Goal: Task Accomplishment & Management: Manage account settings

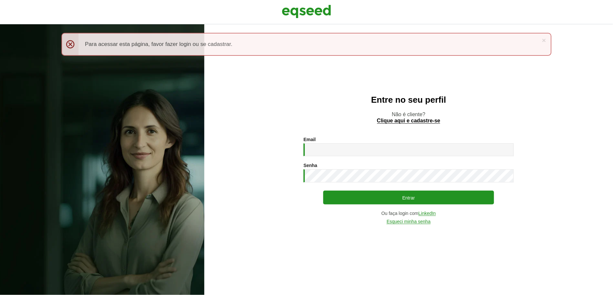
click at [345, 143] on div "Email * Digite seu endereço de e-mail." at bounding box center [409, 146] width 210 height 19
click at [341, 149] on input "Email *" at bounding box center [409, 150] width 210 height 13
type input "**********"
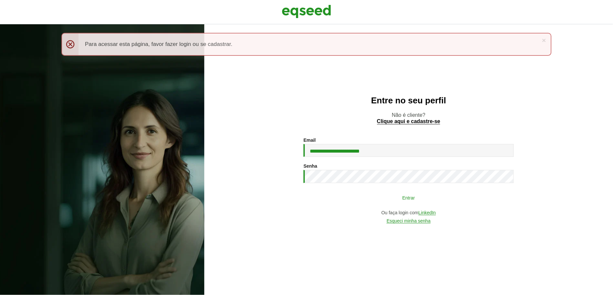
click at [349, 197] on button "Entrar" at bounding box center [408, 198] width 171 height 12
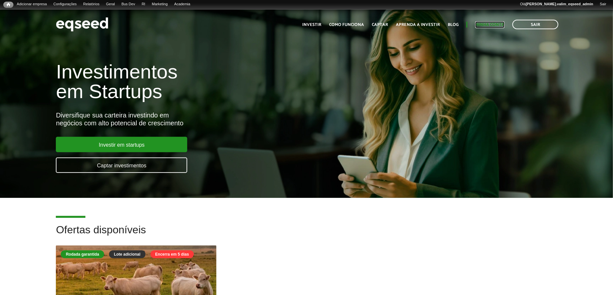
click at [493, 26] on link "Minha conta" at bounding box center [490, 25] width 29 height 4
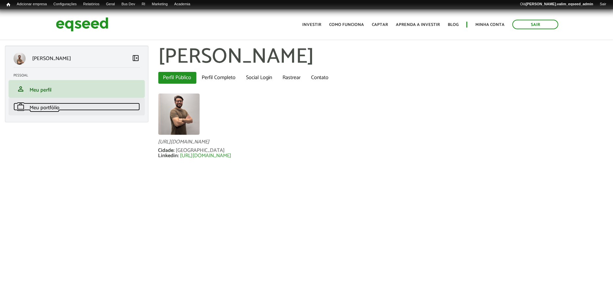
click at [44, 110] on span "Meu portfólio" at bounding box center [45, 108] width 30 height 9
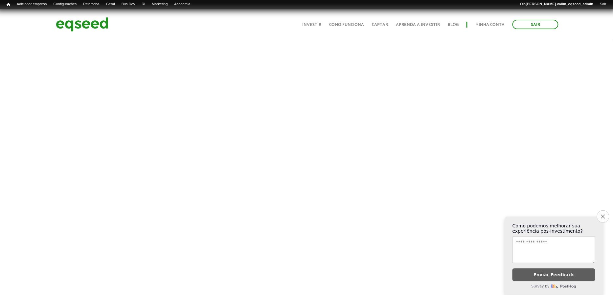
scroll to position [208, 0]
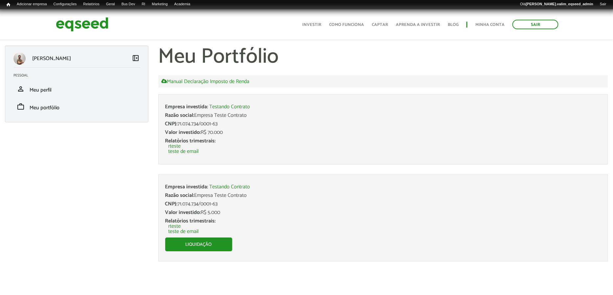
scroll to position [9, 0]
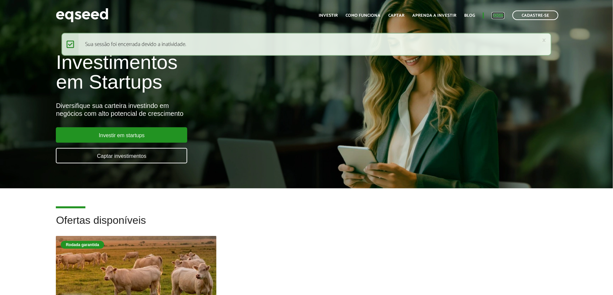
click at [501, 15] on link "Login" at bounding box center [498, 15] width 13 height 4
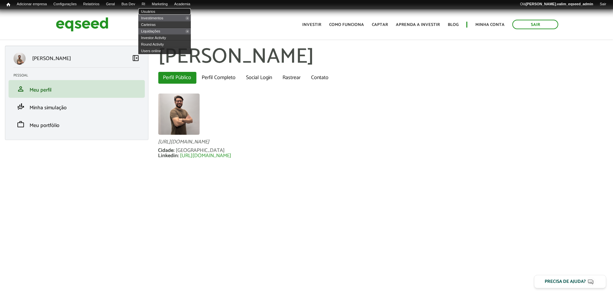
click at [153, 10] on link "Usuários" at bounding box center [164, 11] width 53 height 7
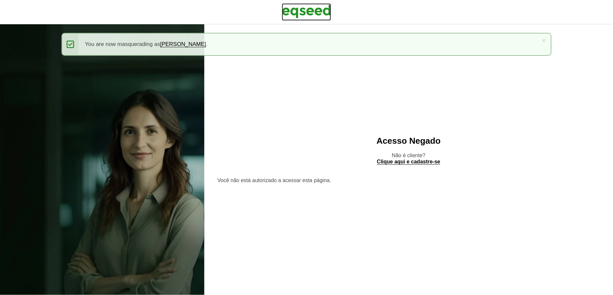
click at [295, 11] on img at bounding box center [306, 11] width 49 height 16
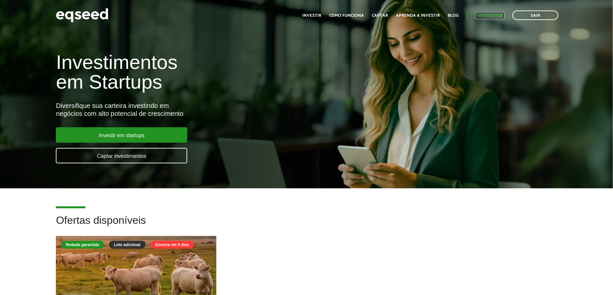
click at [485, 15] on link "Minha conta" at bounding box center [490, 15] width 29 height 4
click at [516, 13] on link "Sair" at bounding box center [536, 16] width 46 height 10
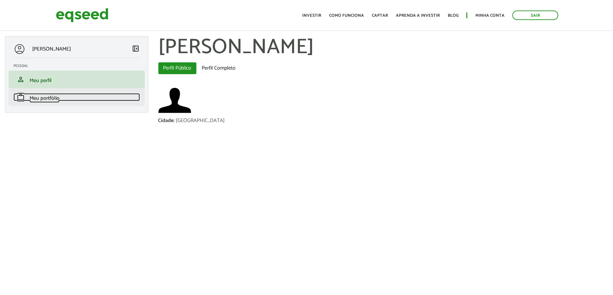
click at [51, 99] on span "Meu portfólio" at bounding box center [45, 98] width 30 height 9
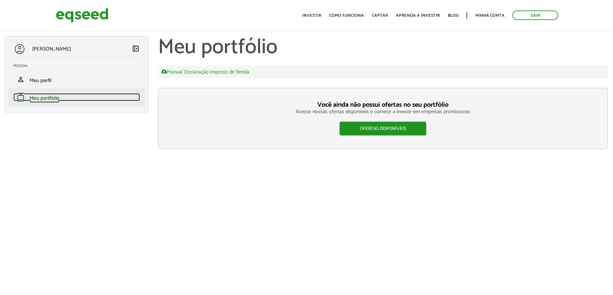
click at [35, 100] on span "Meu portfólio" at bounding box center [45, 98] width 30 height 9
click at [42, 96] on span "Meu portfólio" at bounding box center [45, 98] width 30 height 9
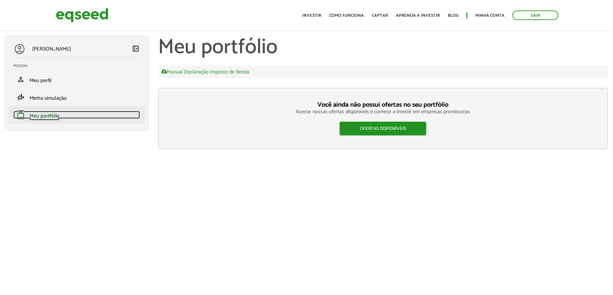
click at [47, 116] on span "Meu portfólio" at bounding box center [45, 116] width 30 height 9
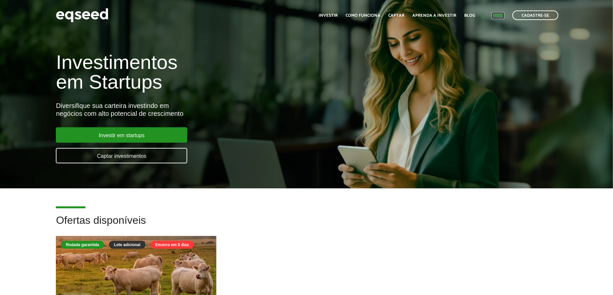
click at [502, 14] on link "Login" at bounding box center [498, 15] width 13 height 4
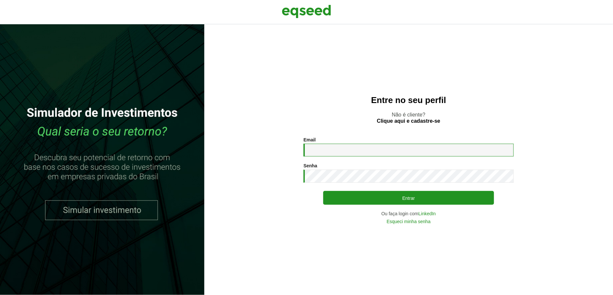
click at [360, 154] on input "Email *" at bounding box center [409, 150] width 210 height 13
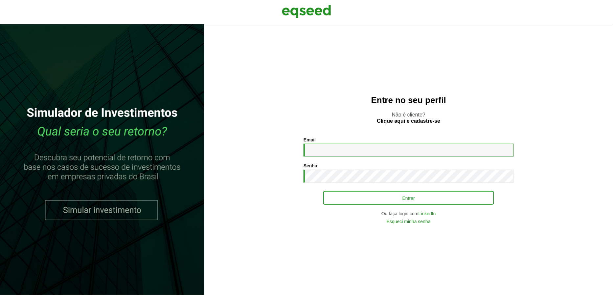
type input "**********"
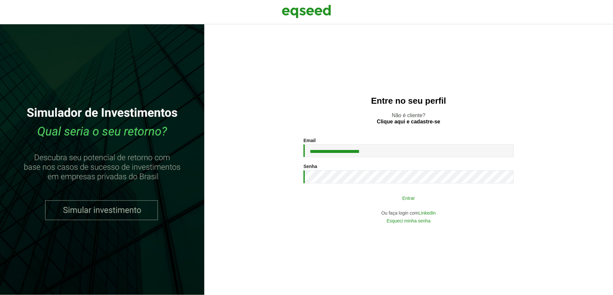
click at [348, 194] on button "Entrar" at bounding box center [408, 198] width 171 height 12
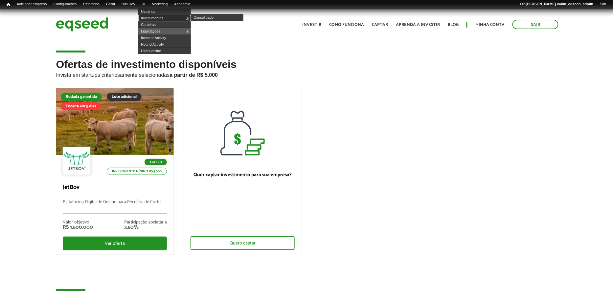
click at [155, 17] on link "Investimentos" at bounding box center [164, 18] width 53 height 7
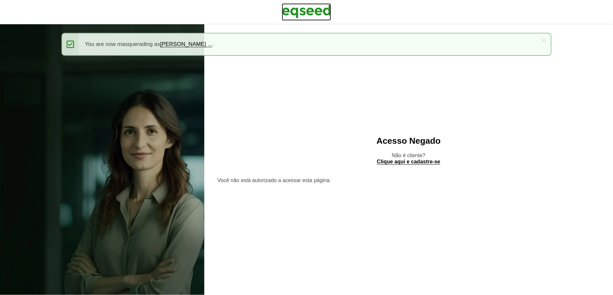
click at [325, 17] on img at bounding box center [306, 11] width 49 height 16
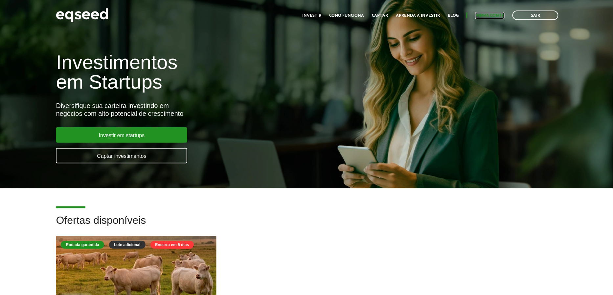
click at [485, 18] on link "Minha conta" at bounding box center [490, 15] width 29 height 4
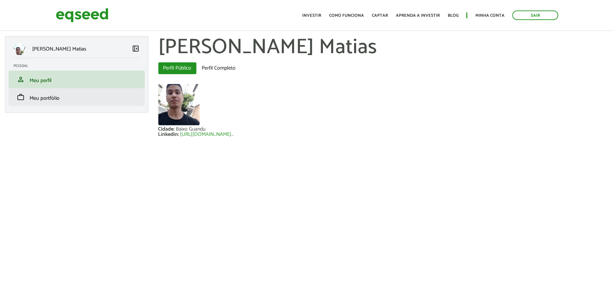
click at [46, 103] on li "work Meu portfólio" at bounding box center [77, 97] width 136 height 18
click at [40, 100] on span "Meu portfólio" at bounding box center [45, 98] width 30 height 9
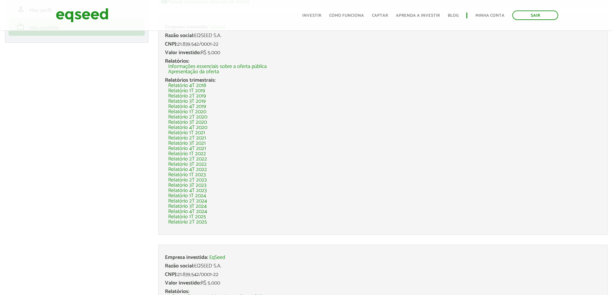
scroll to position [68, 0]
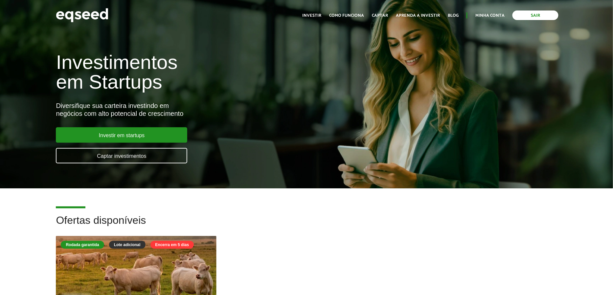
click at [520, 14] on link "Sair" at bounding box center [536, 16] width 46 height 10
click at [498, 17] on link "Login" at bounding box center [498, 15] width 13 height 4
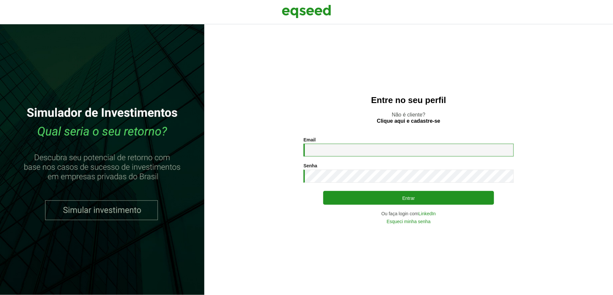
click at [369, 152] on input "Email *" at bounding box center [409, 150] width 210 height 13
type input "**********"
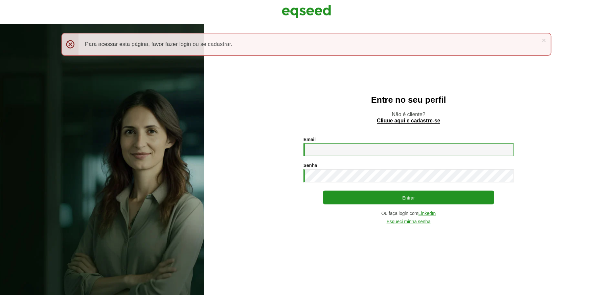
click at [332, 151] on input "Email *" at bounding box center [409, 150] width 210 height 13
type input "**********"
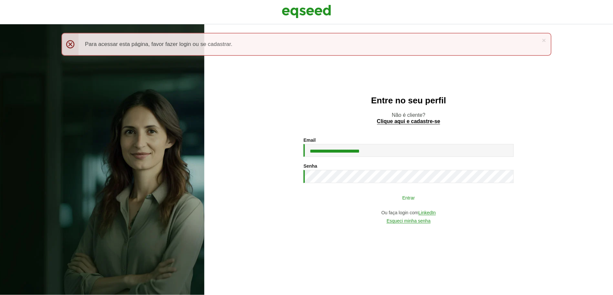
click at [347, 200] on button "Entrar" at bounding box center [408, 198] width 171 height 12
